Goal: Transaction & Acquisition: Purchase product/service

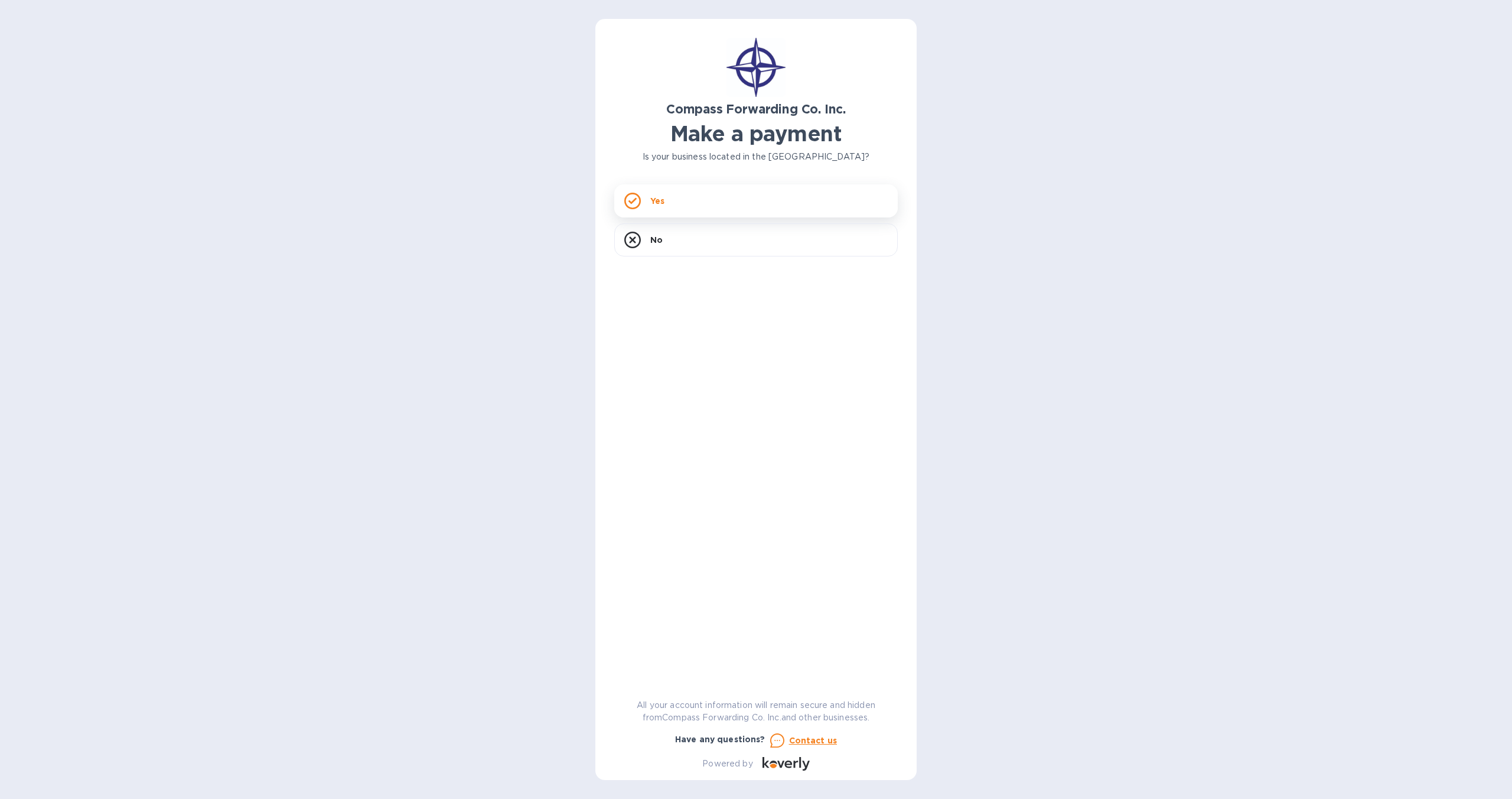
click at [697, 193] on div "Yes" at bounding box center [756, 201] width 284 height 33
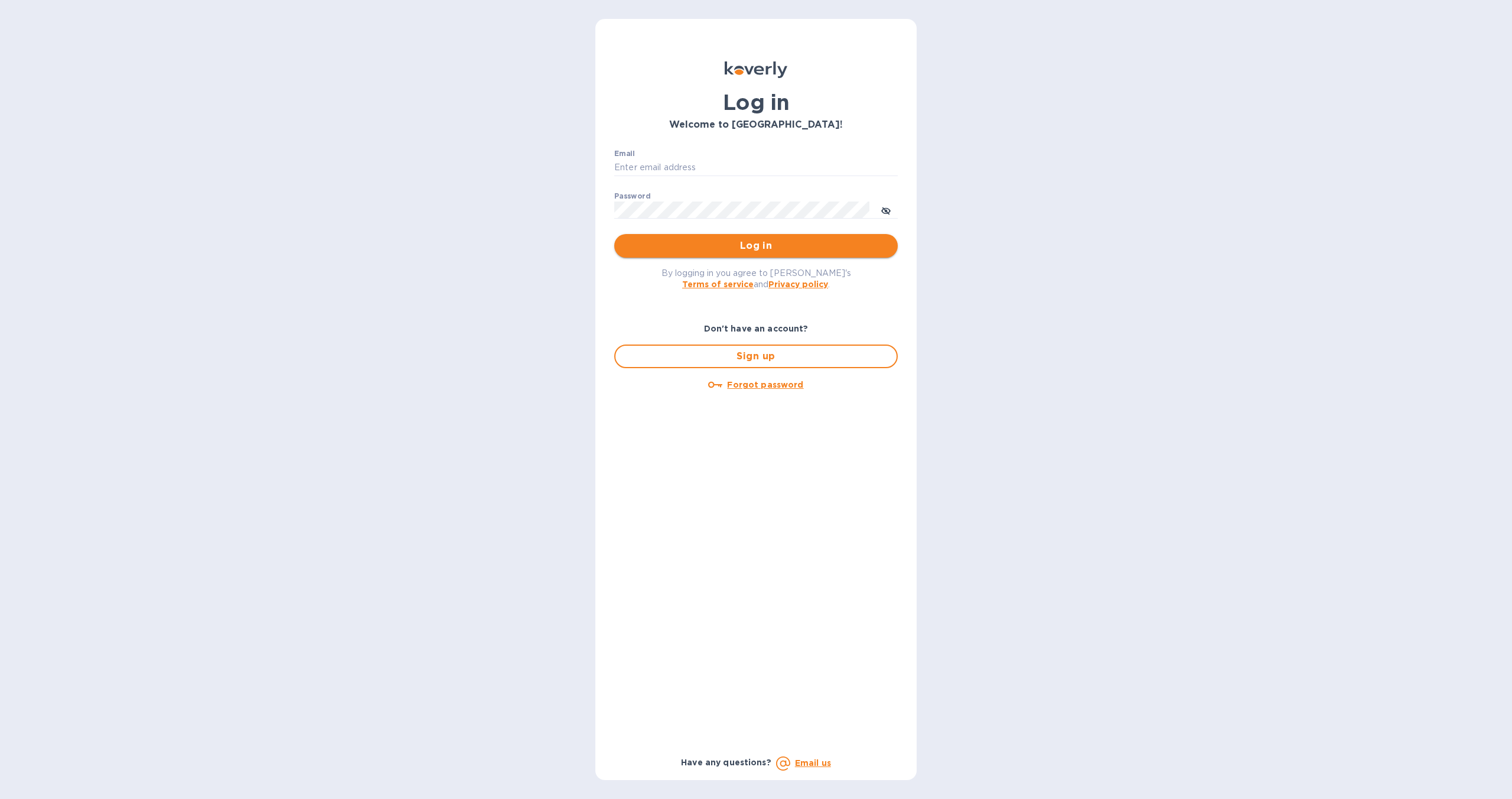
type input "zac@pediagroup.com"
click at [748, 240] on span "Log in" at bounding box center [755, 246] width 265 height 14
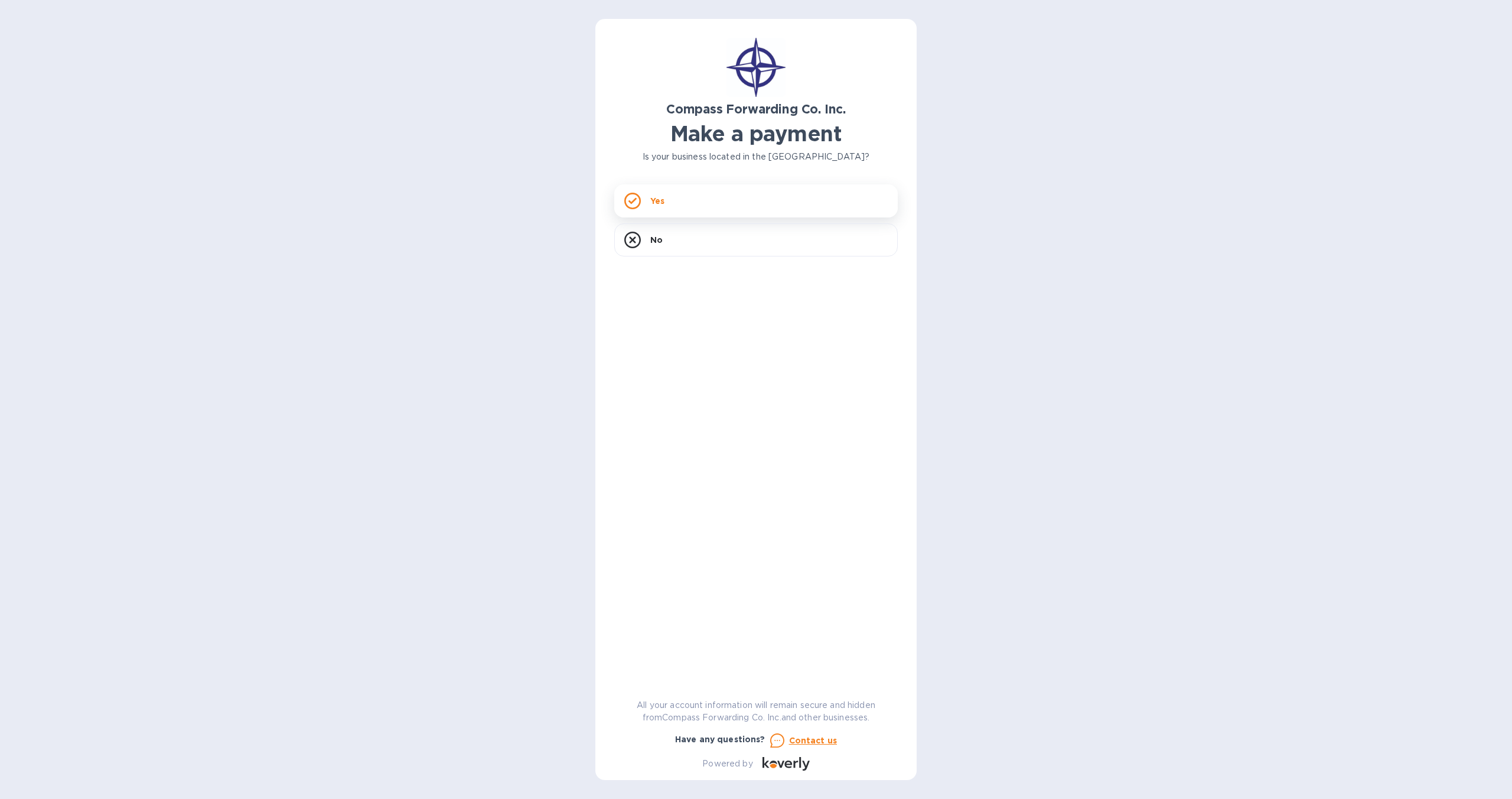
click at [723, 192] on div "Yes" at bounding box center [756, 201] width 284 height 33
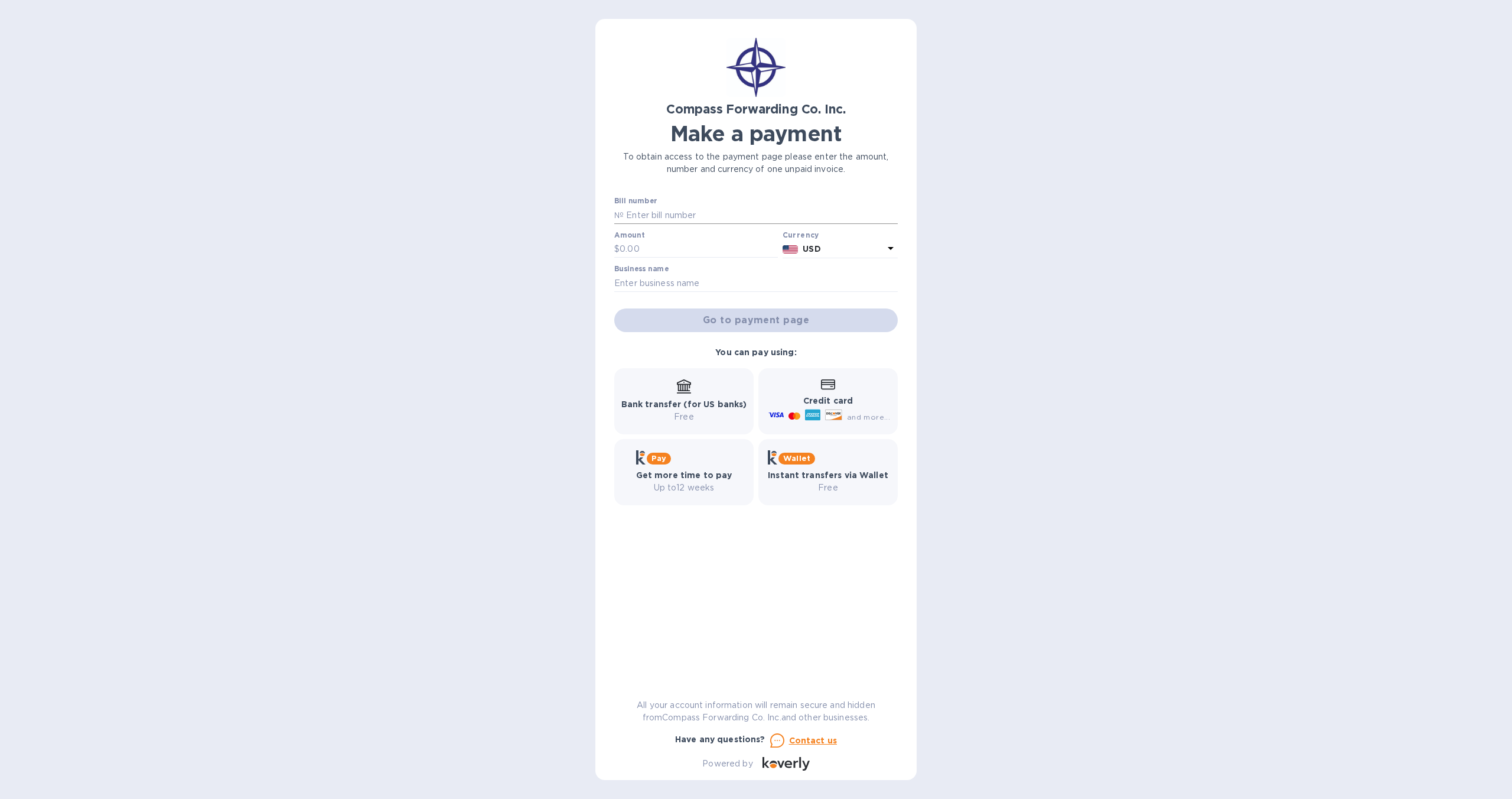
click at [705, 220] on input "text" at bounding box center [760, 215] width 274 height 18
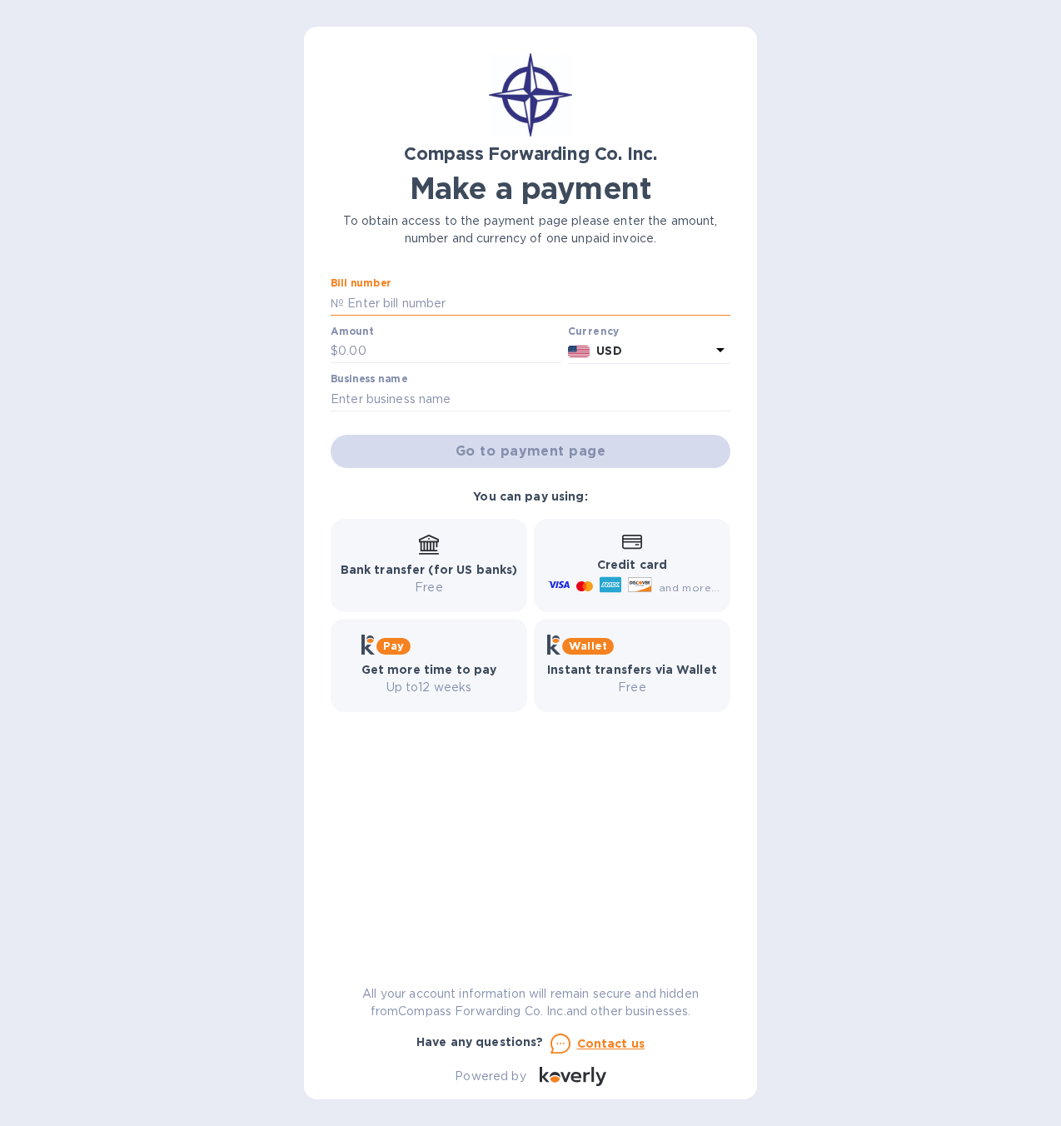
paste input "BCOMAI00014418"
type input "BCOMAI00014418"
click at [419, 337] on div "Amount $" at bounding box center [446, 345] width 231 height 38
click at [415, 346] on input "text" at bounding box center [449, 351] width 223 height 25
click at [387, 337] on div "Amount $" at bounding box center [446, 345] width 231 height 38
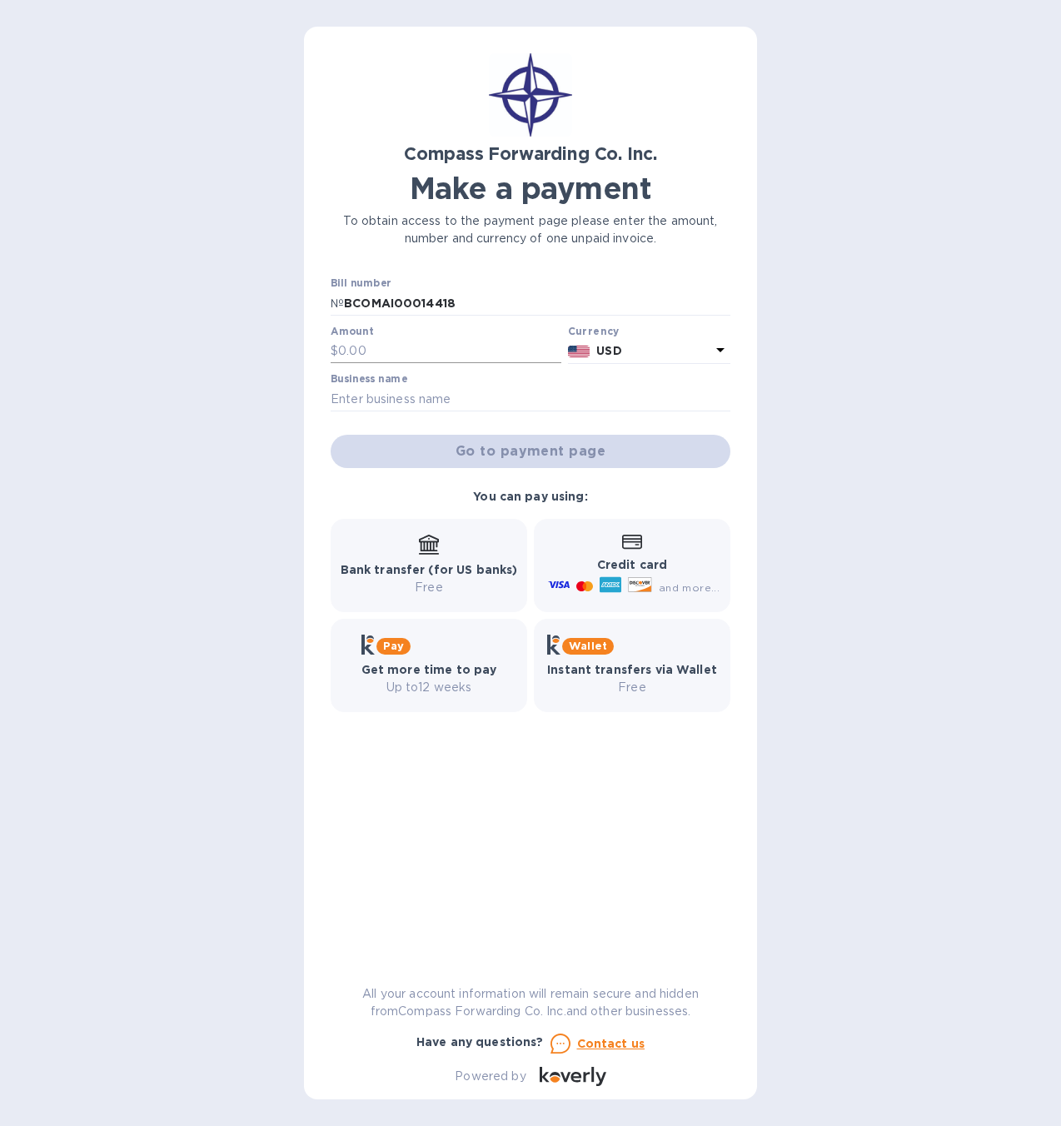
click at [385, 351] on input "text" at bounding box center [449, 351] width 223 height 25
paste input "1,726.03"
type input "1,726.03"
click at [511, 396] on input "text" at bounding box center [531, 398] width 400 height 25
type input "PediaGroup, LLC"
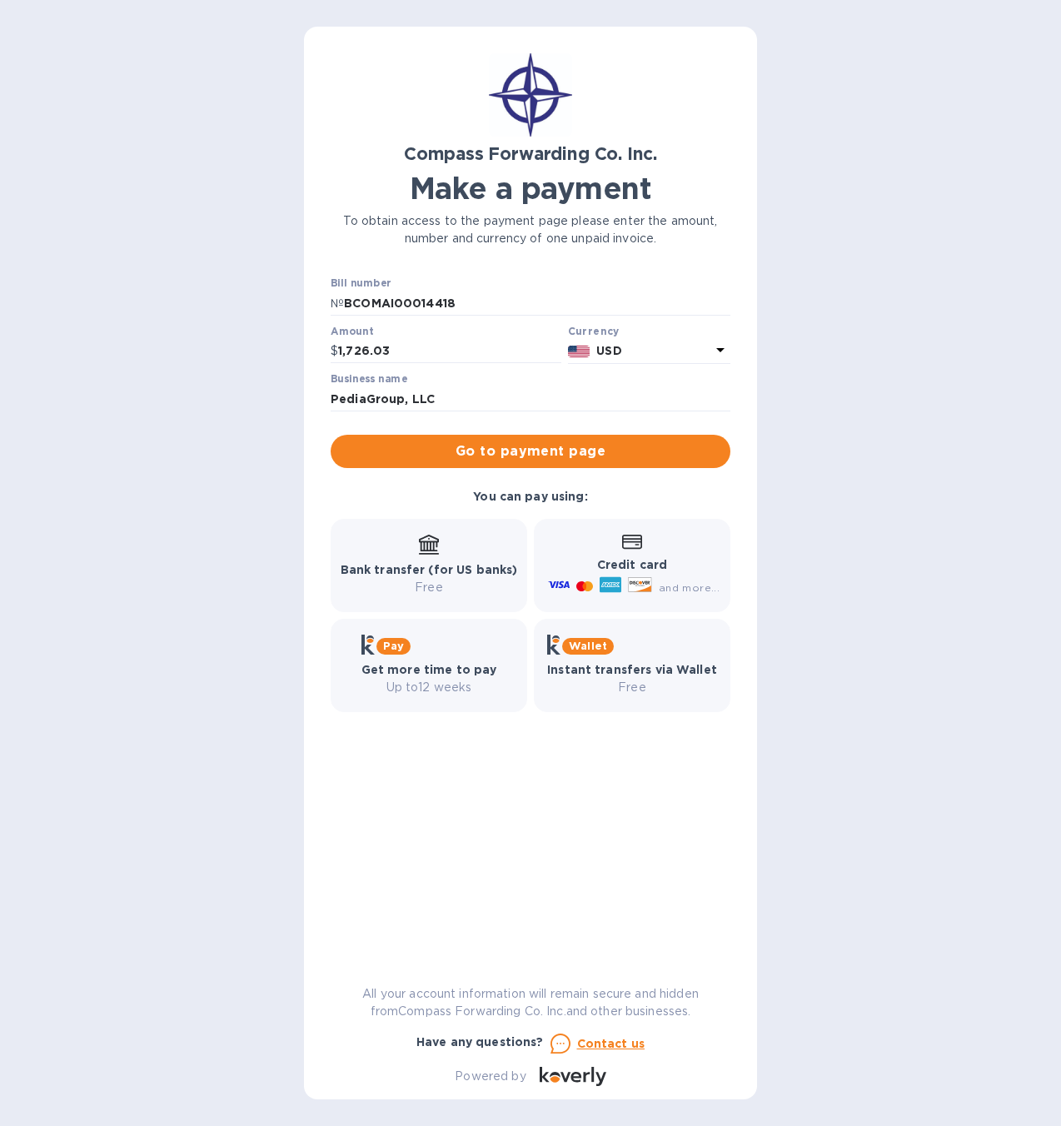
drag, startPoint x: 871, startPoint y: 460, endPoint x: 839, endPoint y: 460, distance: 31.7
click at [871, 460] on div "Compass Forwarding Co. Inc. Make a payment To obtain access to the payment page…" at bounding box center [530, 563] width 1061 height 1126
click at [567, 452] on span "Go to payment page" at bounding box center [530, 451] width 373 height 20
